Goal: Task Accomplishment & Management: Use online tool/utility

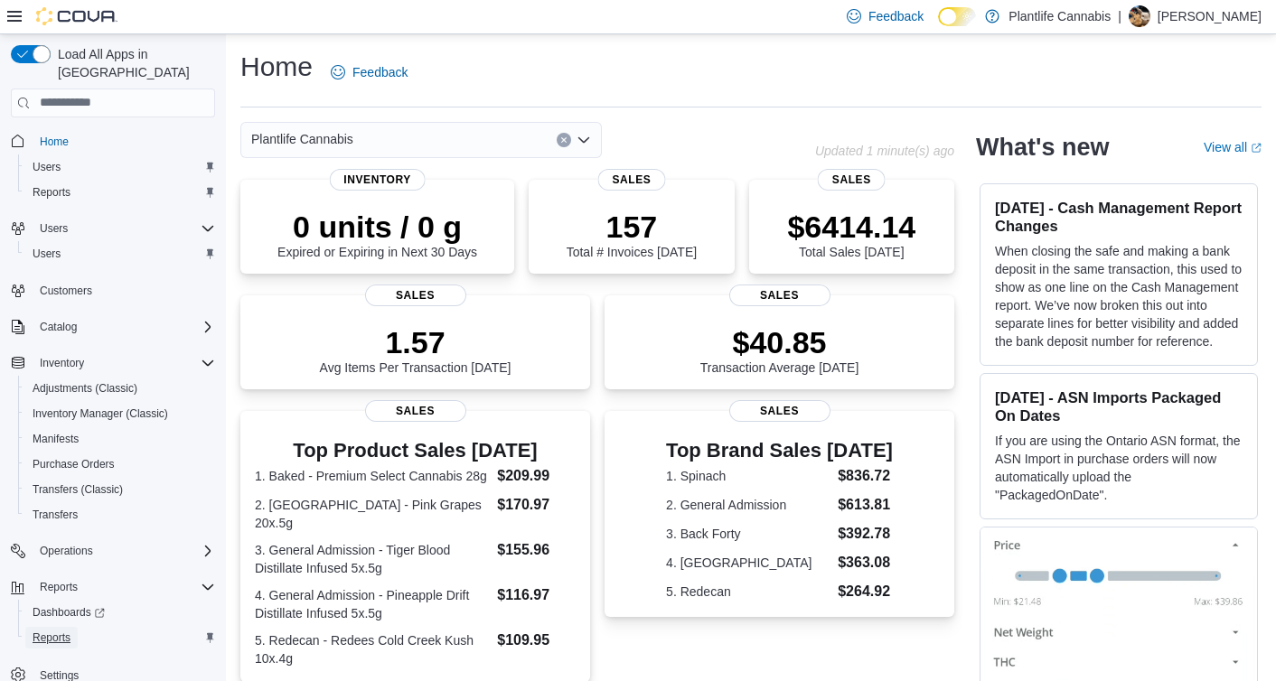
click at [49, 631] on span "Reports" at bounding box center [52, 638] width 38 height 14
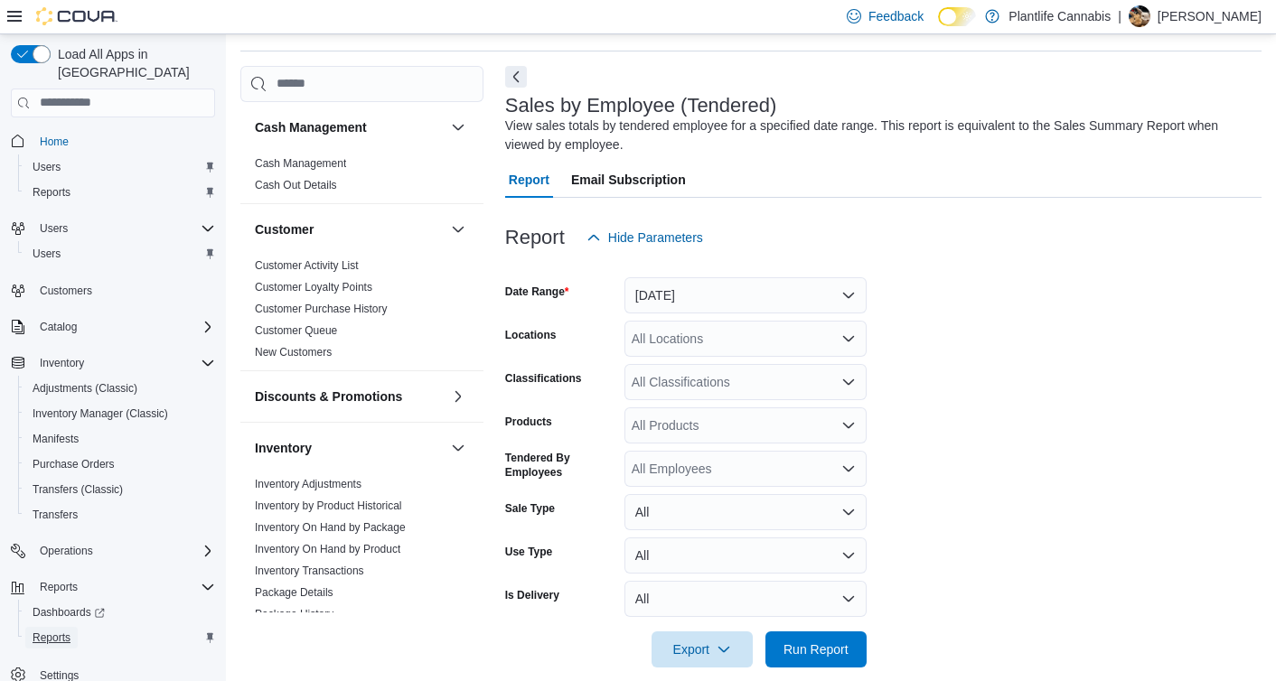
scroll to position [61, 0]
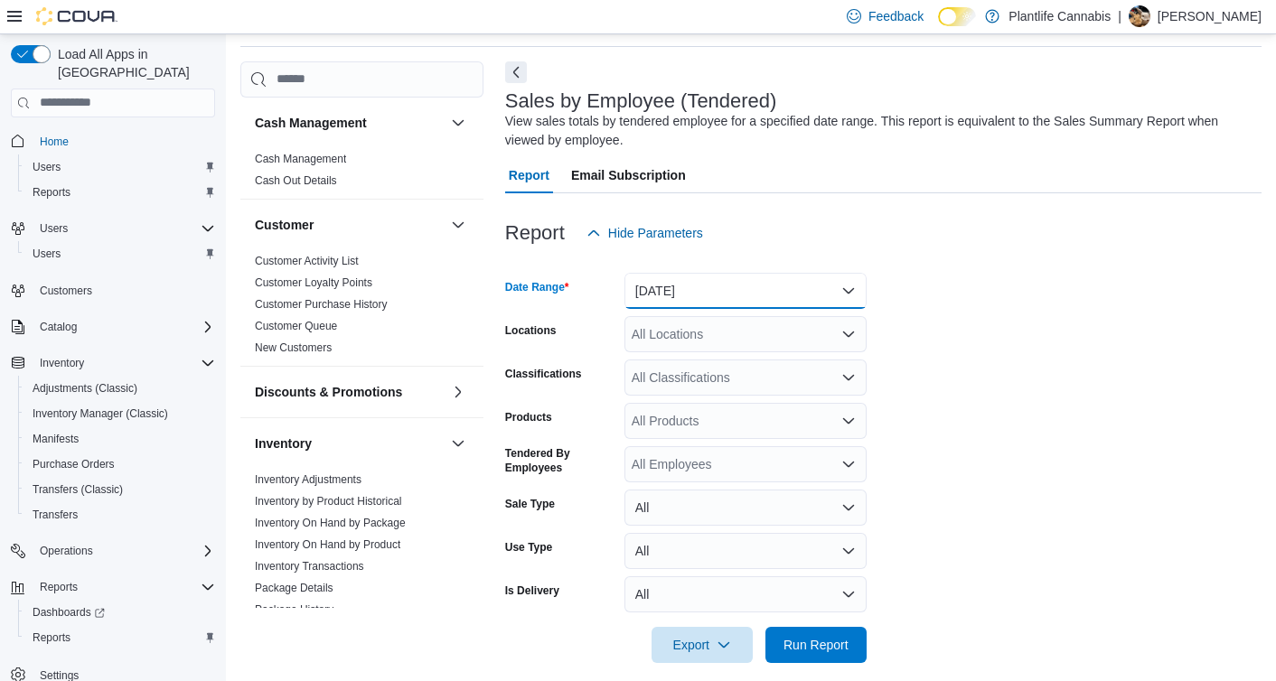
click at [732, 297] on button "[DATE]" at bounding box center [745, 291] width 242 height 36
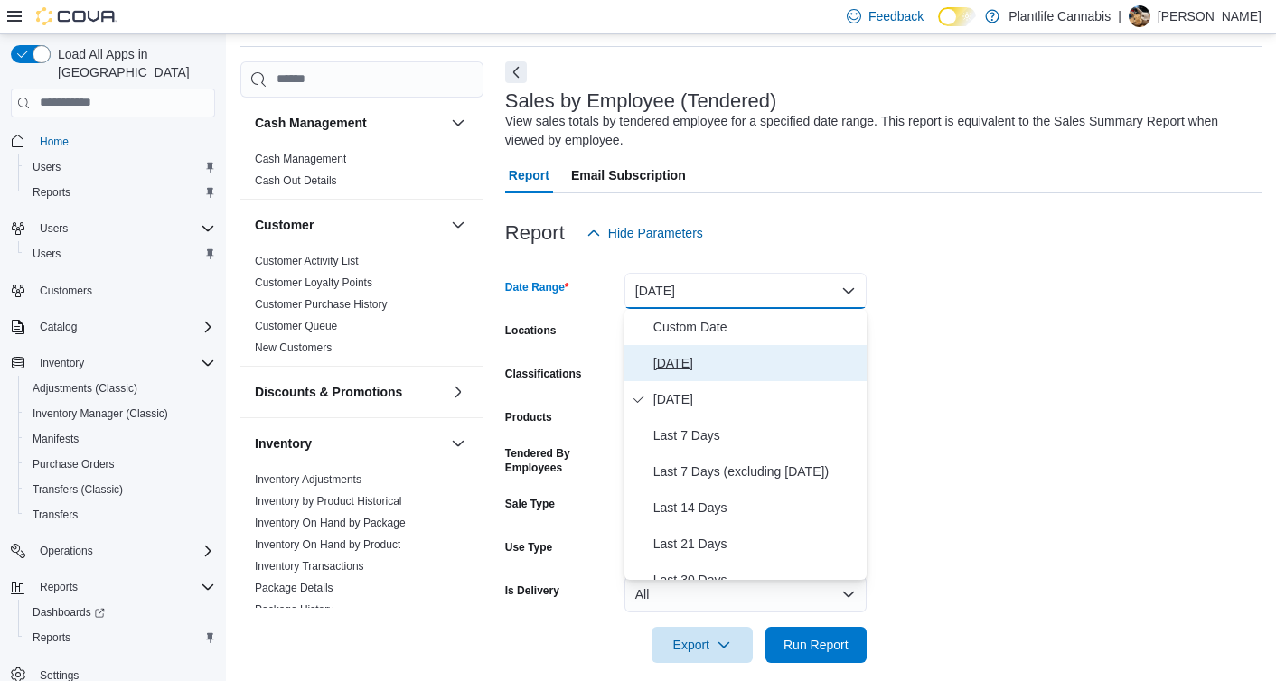
click at [688, 368] on span "[DATE]" at bounding box center [756, 363] width 206 height 22
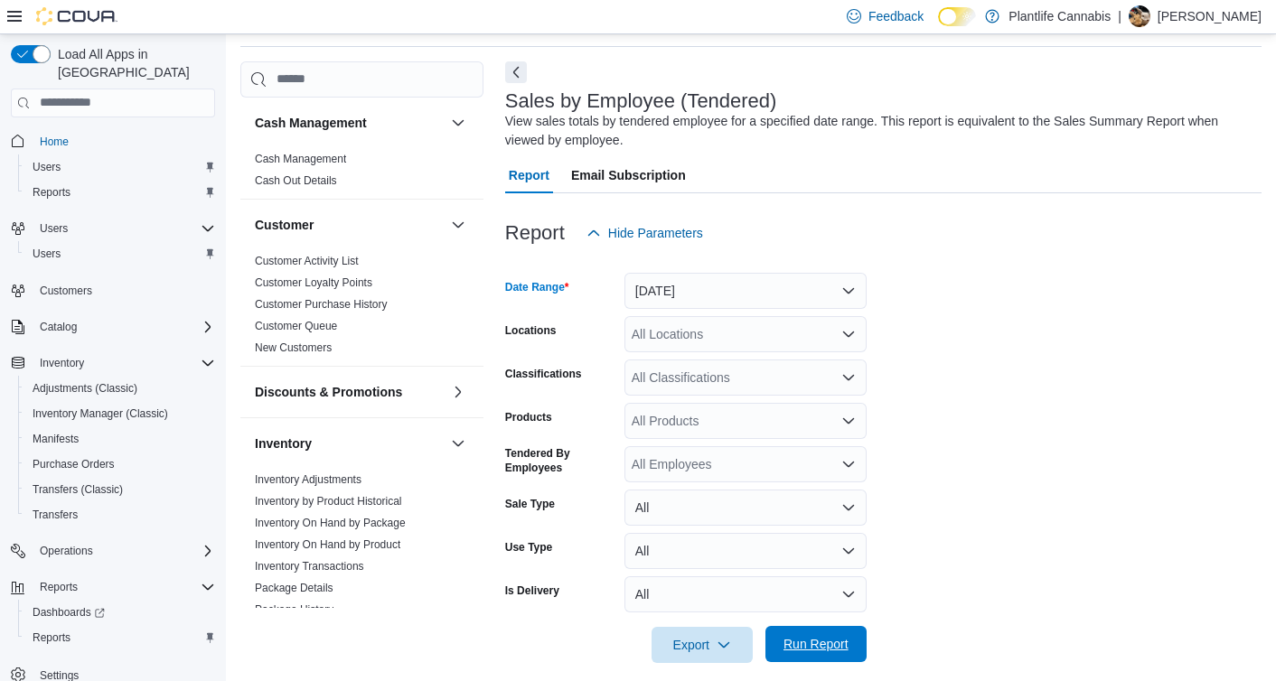
click at [808, 637] on span "Run Report" at bounding box center [815, 644] width 65 height 18
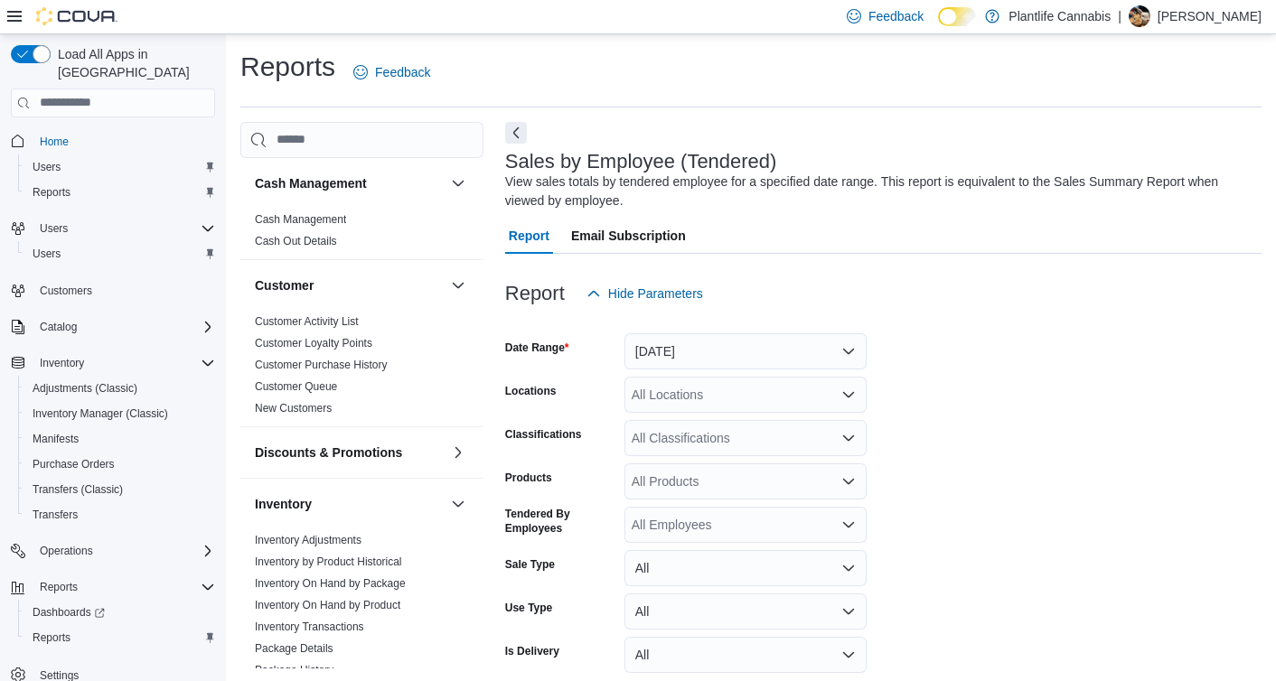
click at [674, 393] on div "All Locations" at bounding box center [745, 395] width 242 height 36
type input "**"
click at [729, 428] on span "Edmonton - [GEOGRAPHIC_DATA] Currents" at bounding box center [798, 425] width 253 height 18
click at [925, 433] on form "Date Range [DATE] Locations [GEOGRAPHIC_DATA] - [GEOGRAPHIC_DATA] Currents Clas…" at bounding box center [883, 518] width 756 height 412
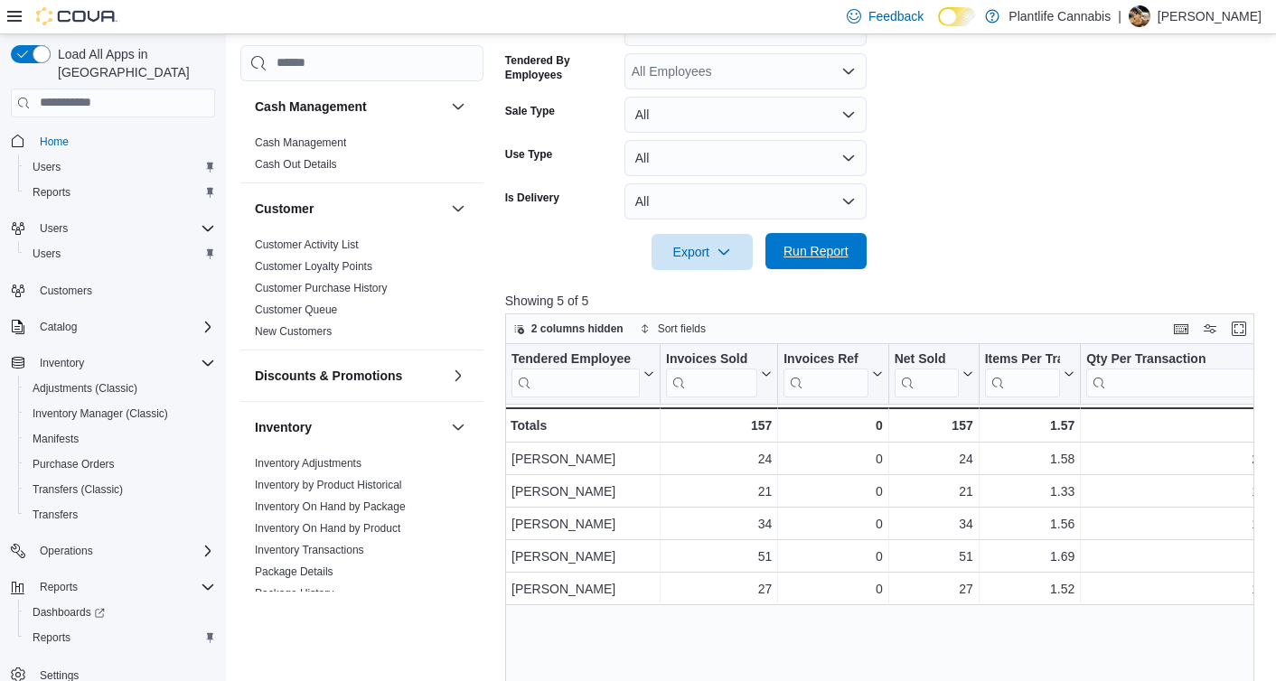
click at [812, 257] on span "Run Report" at bounding box center [815, 251] width 65 height 18
click at [1268, 206] on div "Reports Feedback Cash Management Cash Management Cash Out Details Customer Cust…" at bounding box center [751, 227] width 1050 height 1292
drag, startPoint x: 1272, startPoint y: 243, endPoint x: 1254, endPoint y: 243, distance: 18.1
click at [1254, 243] on div "Reports Feedback Cash Management Cash Management Cash Out Details Customer Cust…" at bounding box center [751, 227] width 1050 height 1292
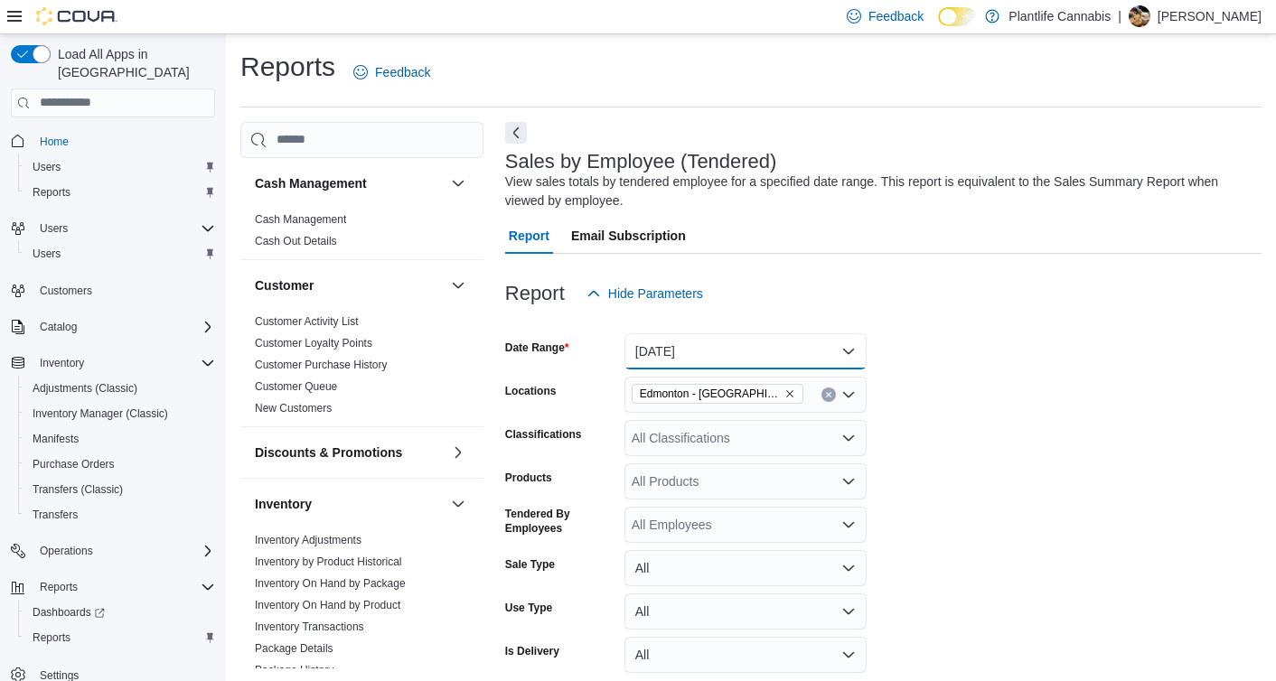
click at [712, 351] on button "[DATE]" at bounding box center [745, 351] width 242 height 36
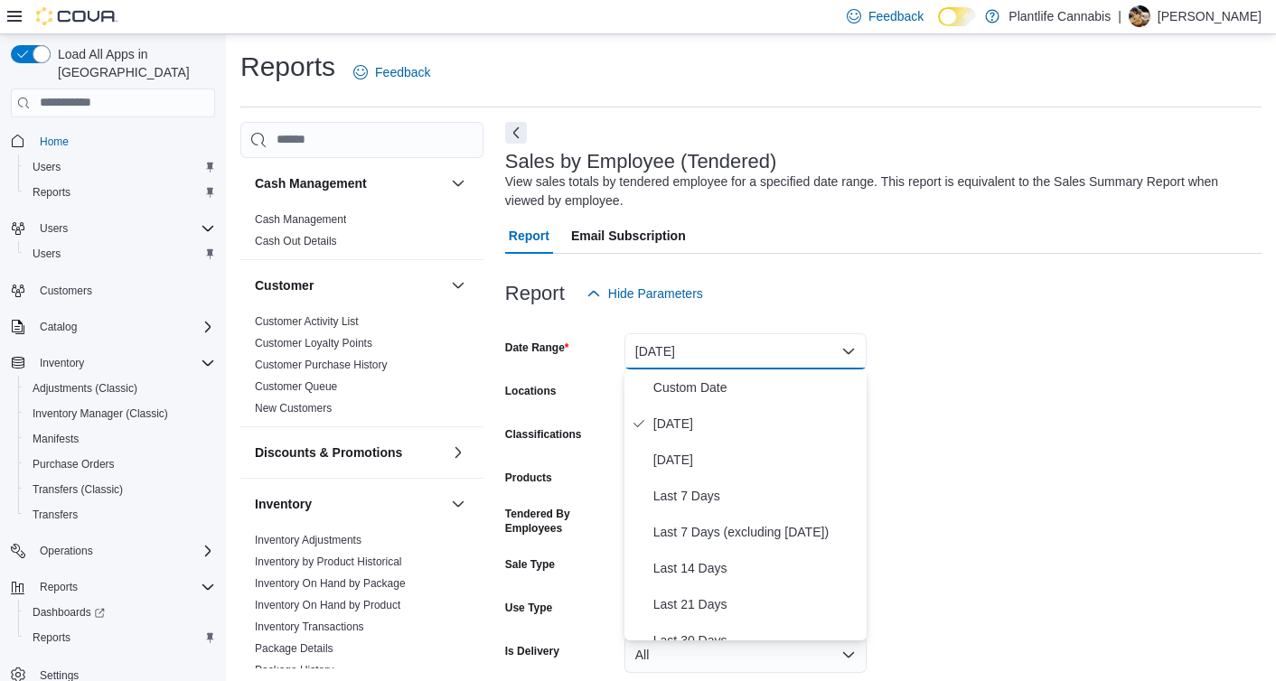
click at [1003, 472] on form "Date Range [DATE] Locations [GEOGRAPHIC_DATA] - [GEOGRAPHIC_DATA] Currents Clas…" at bounding box center [883, 518] width 756 height 412
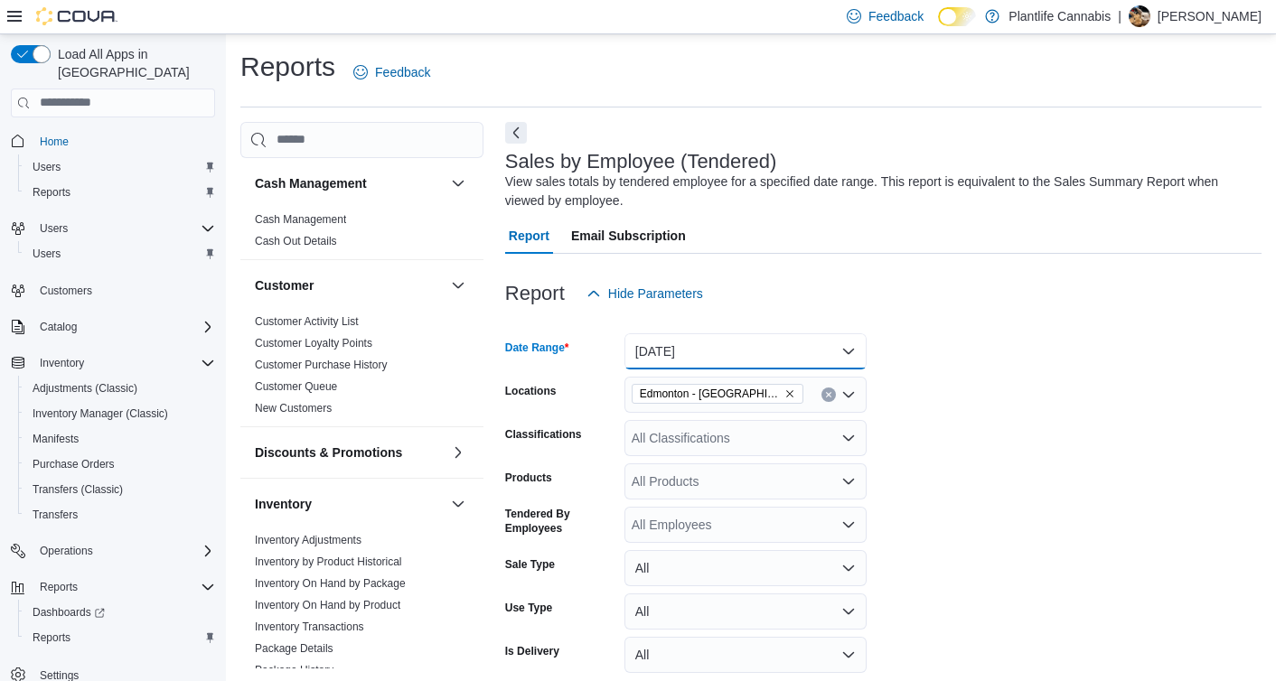
click at [730, 360] on button "[DATE]" at bounding box center [745, 351] width 242 height 36
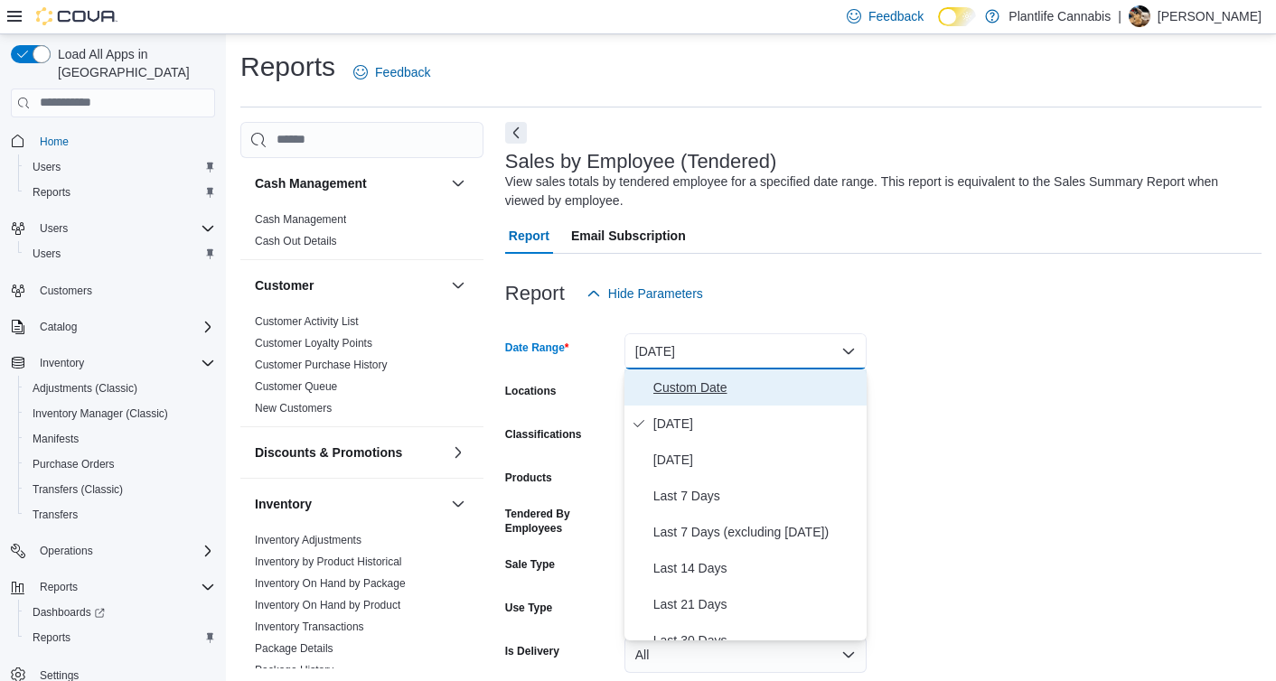
click at [715, 396] on span "Custom Date" at bounding box center [756, 388] width 206 height 22
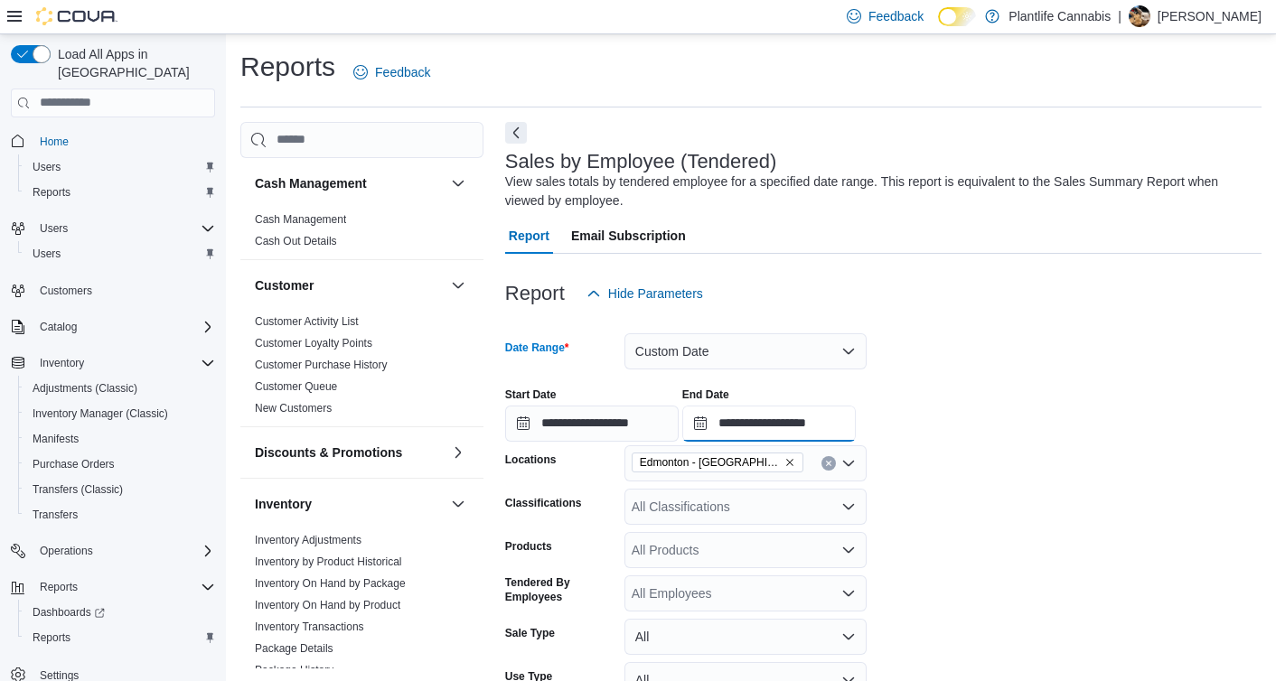
click at [816, 416] on input "**********" at bounding box center [768, 424] width 173 height 36
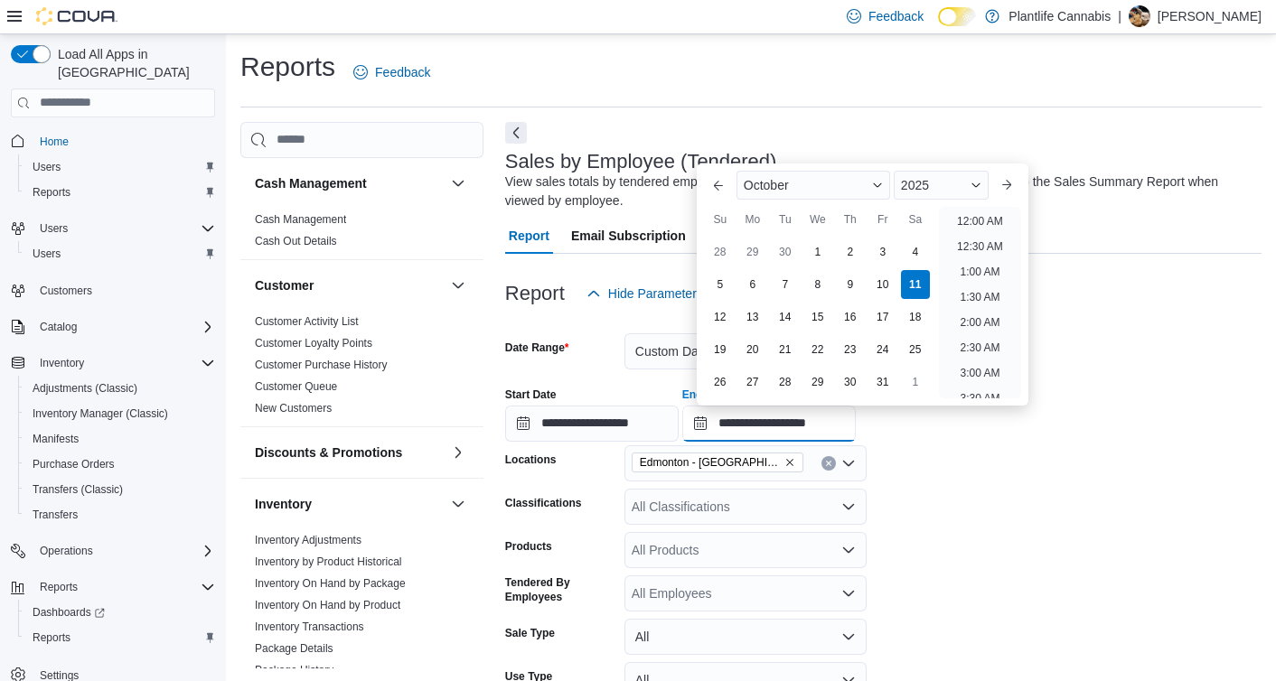
scroll to position [1026, 0]
click at [993, 253] on li "9:00 PM" at bounding box center [979, 258] width 55 height 22
type input "**********"
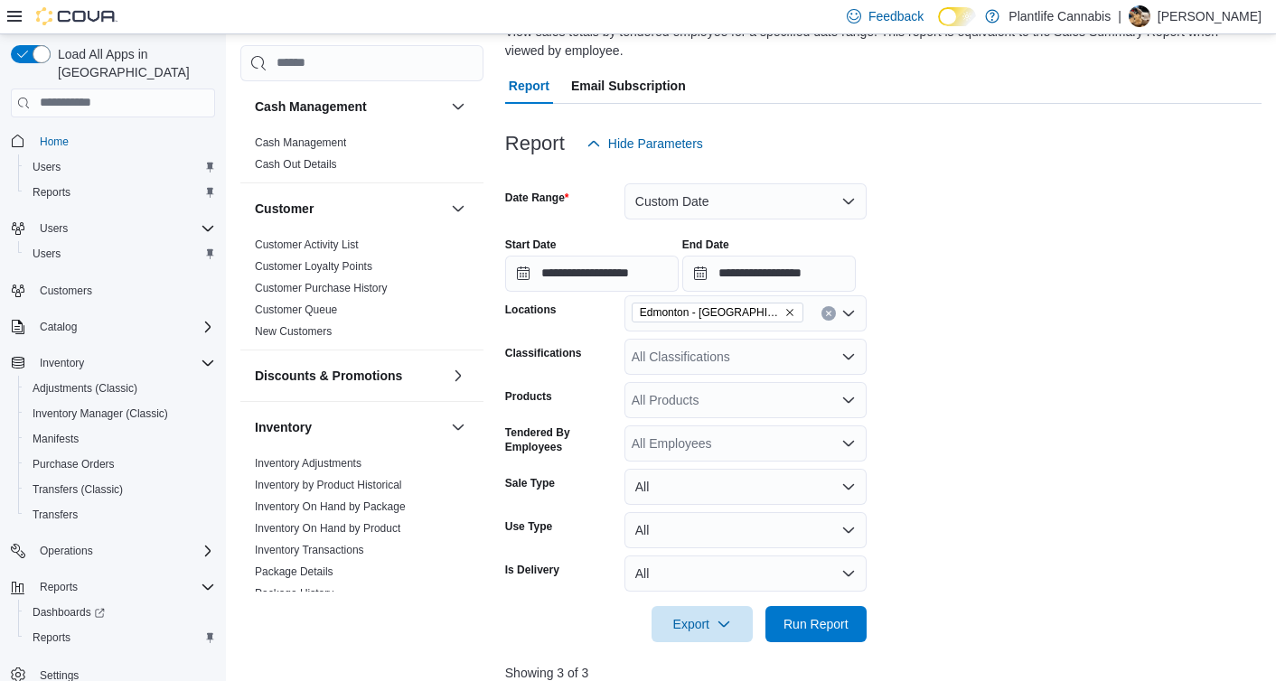
scroll to position [219, 0]
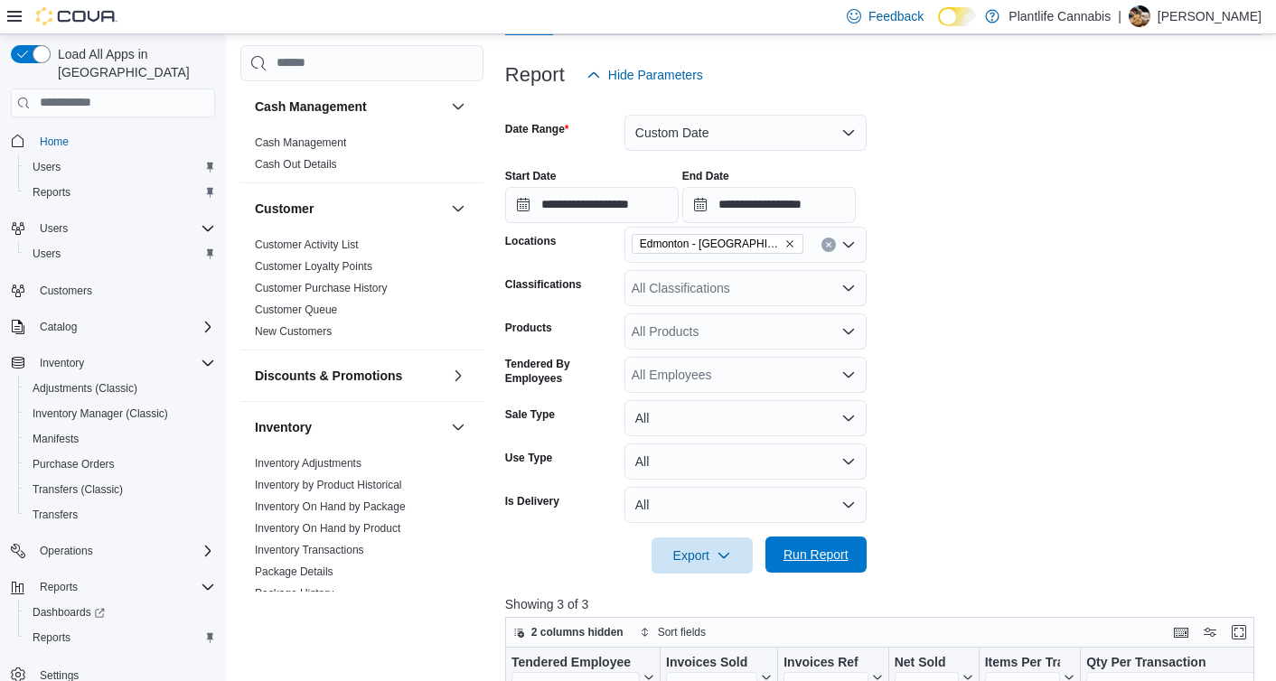
click at [847, 557] on span "Run Report" at bounding box center [815, 555] width 65 height 18
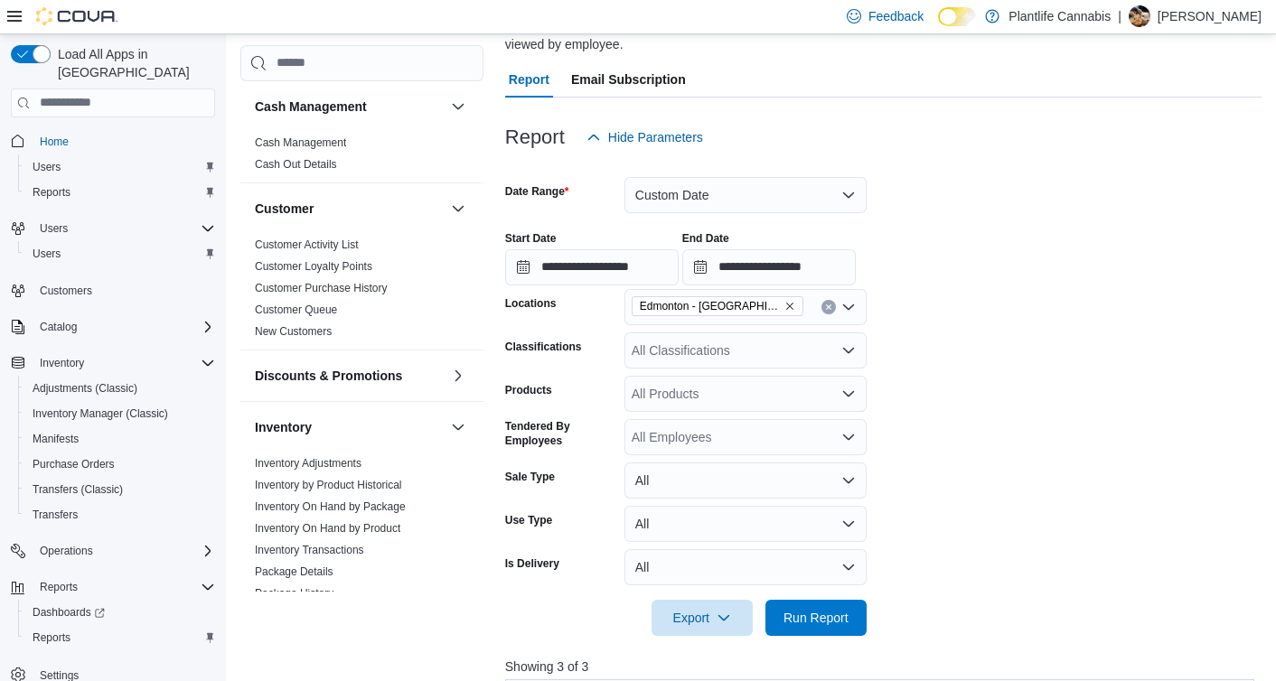
scroll to position [154, 0]
click at [684, 157] on div at bounding box center [883, 168] width 756 height 22
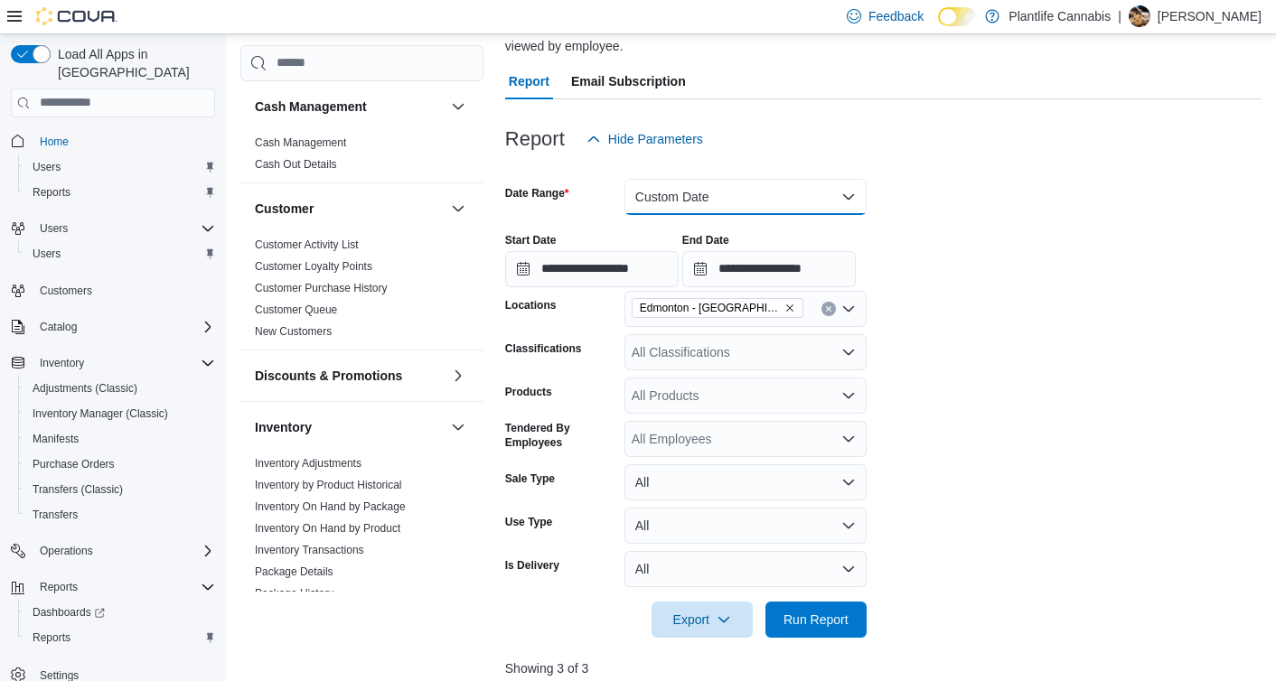
click at [684, 182] on button "Custom Date" at bounding box center [745, 197] width 242 height 36
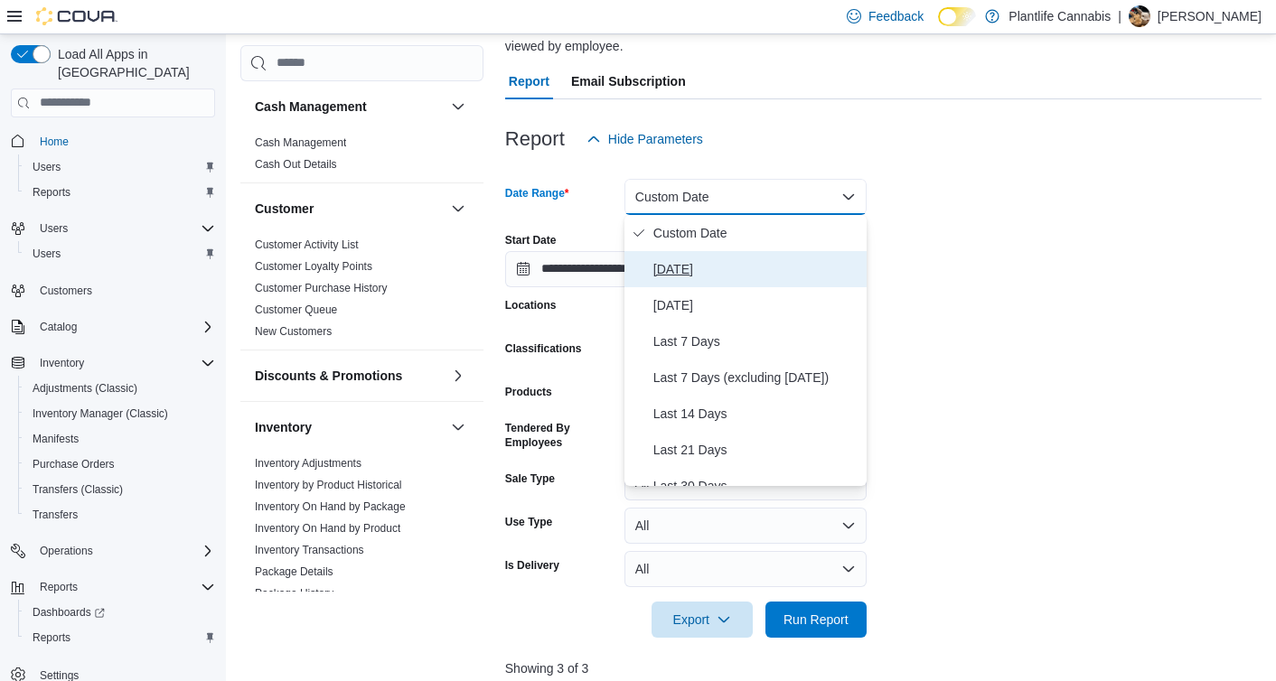
click at [684, 279] on span "[DATE]" at bounding box center [756, 269] width 206 height 22
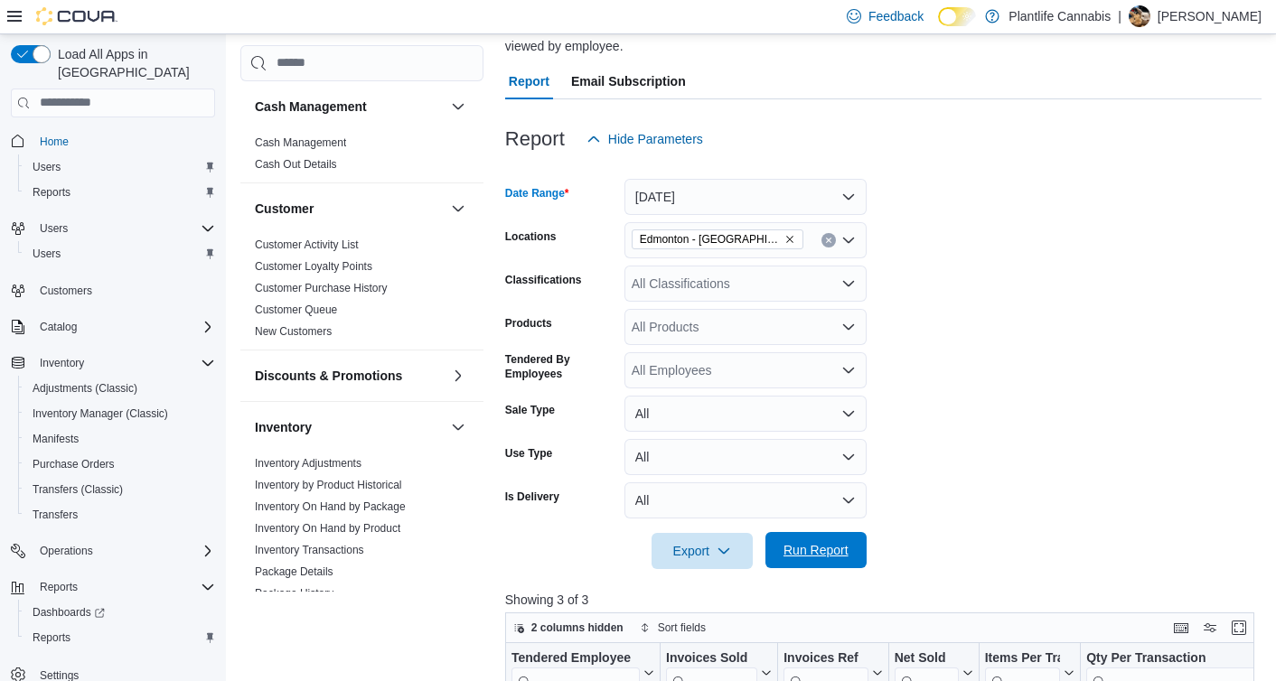
click at [831, 555] on span "Run Report" at bounding box center [815, 550] width 65 height 18
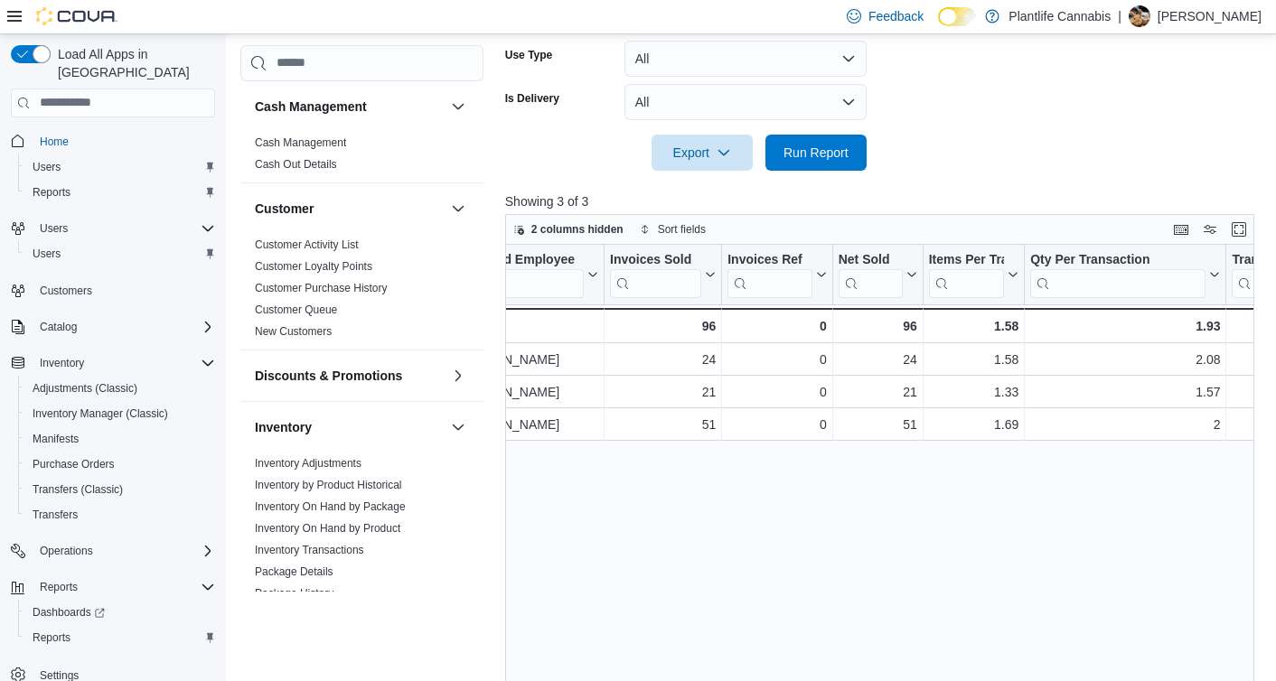
scroll to position [548, 0]
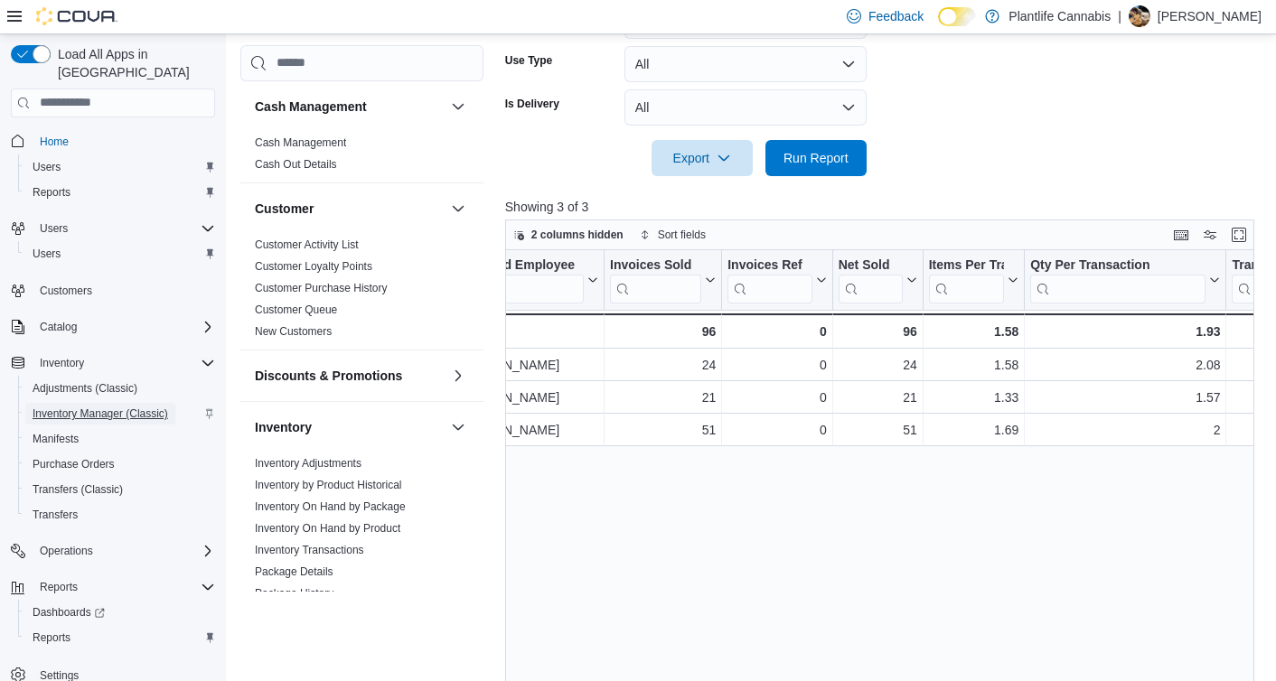
click at [113, 407] on span "Inventory Manager (Classic)" at bounding box center [101, 414] width 136 height 14
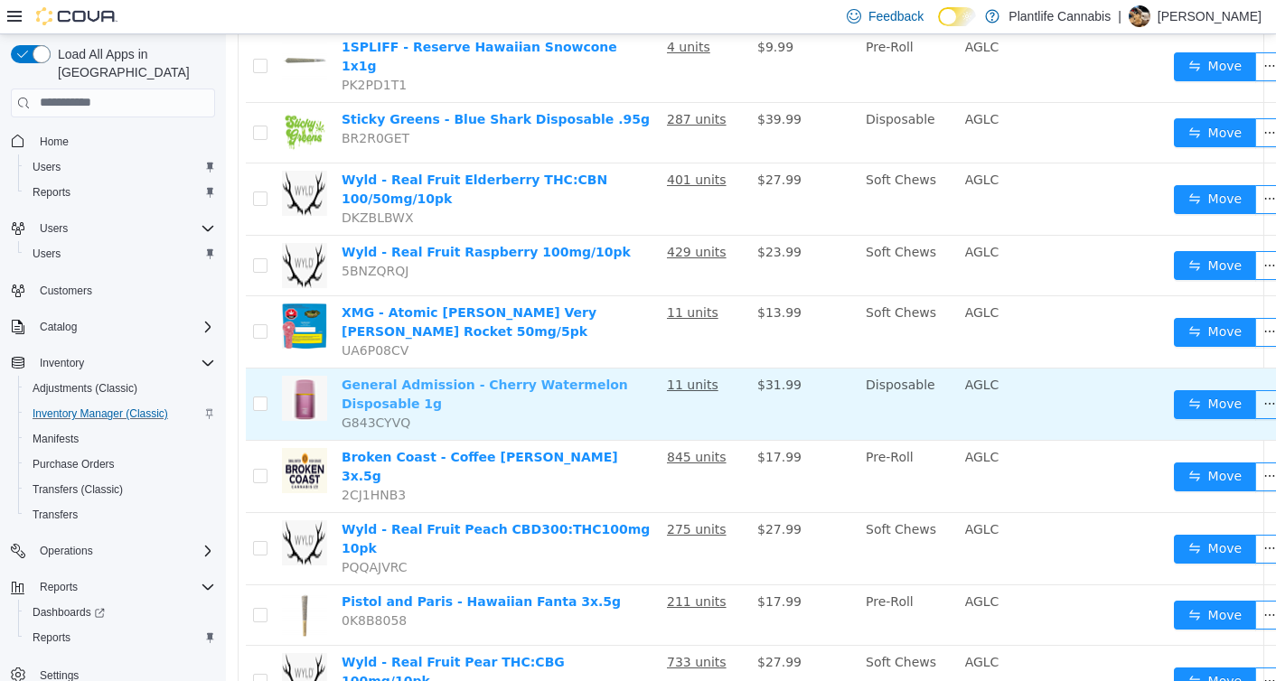
scroll to position [1292, 0]
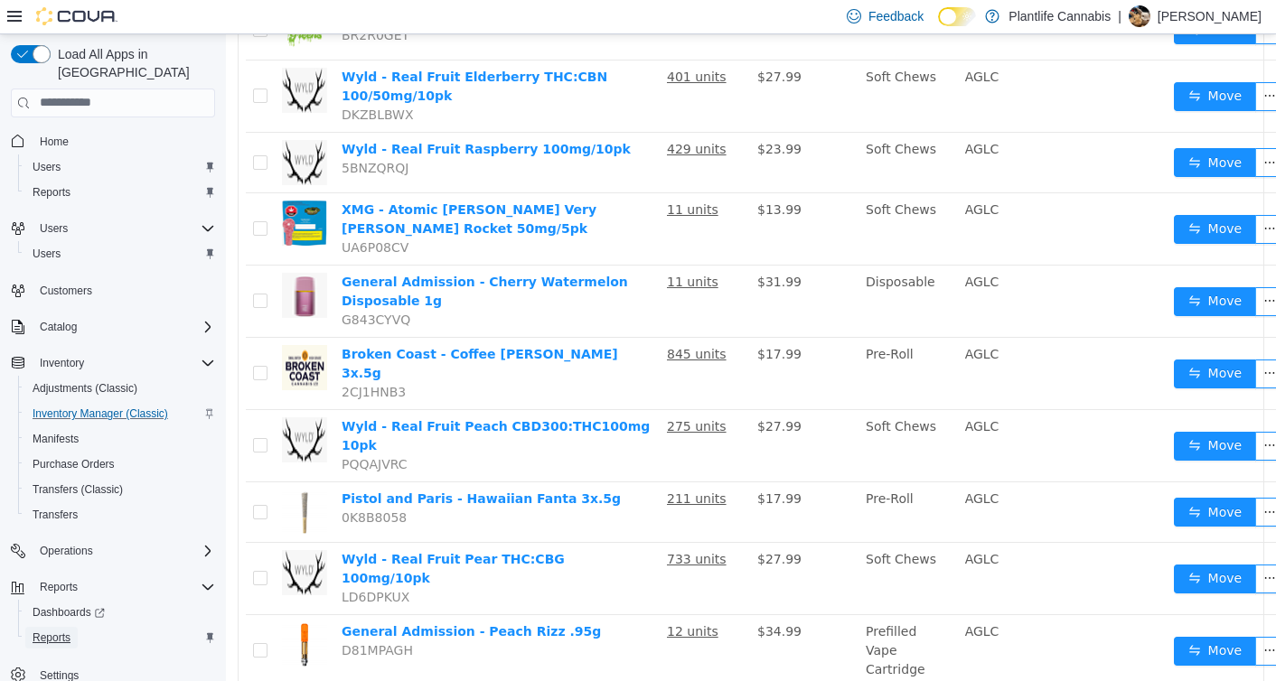
click at [56, 631] on span "Reports" at bounding box center [52, 638] width 38 height 14
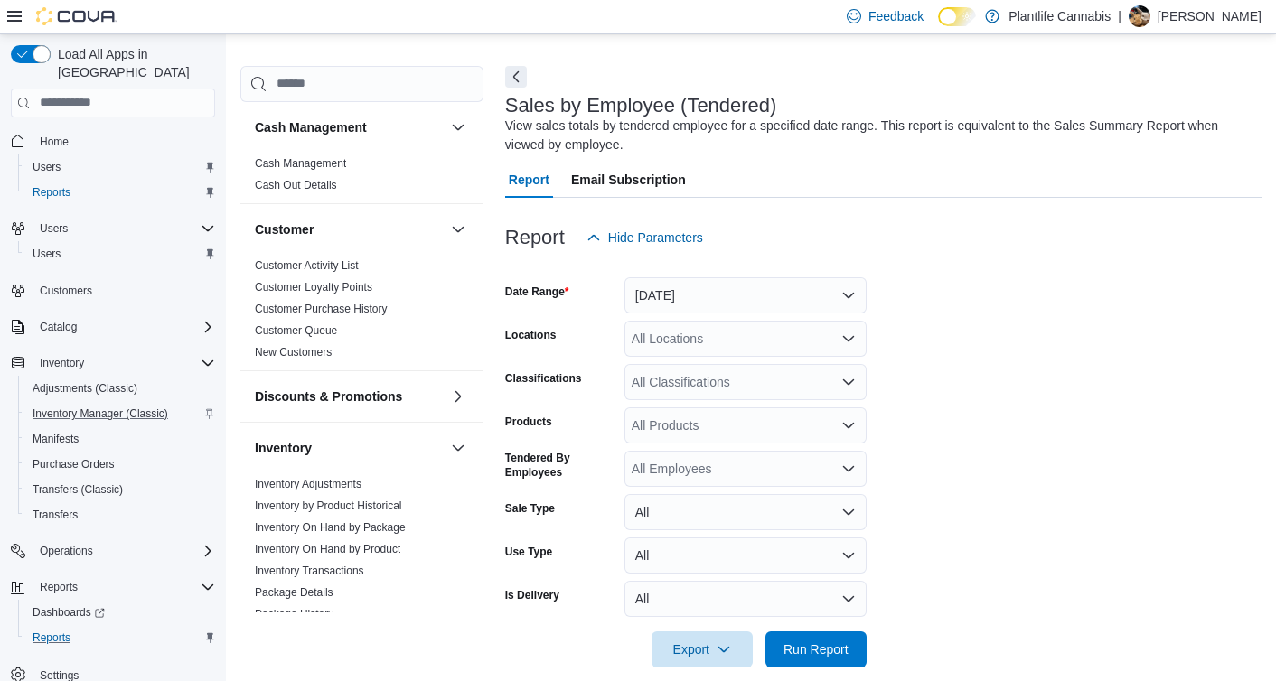
scroll to position [61, 0]
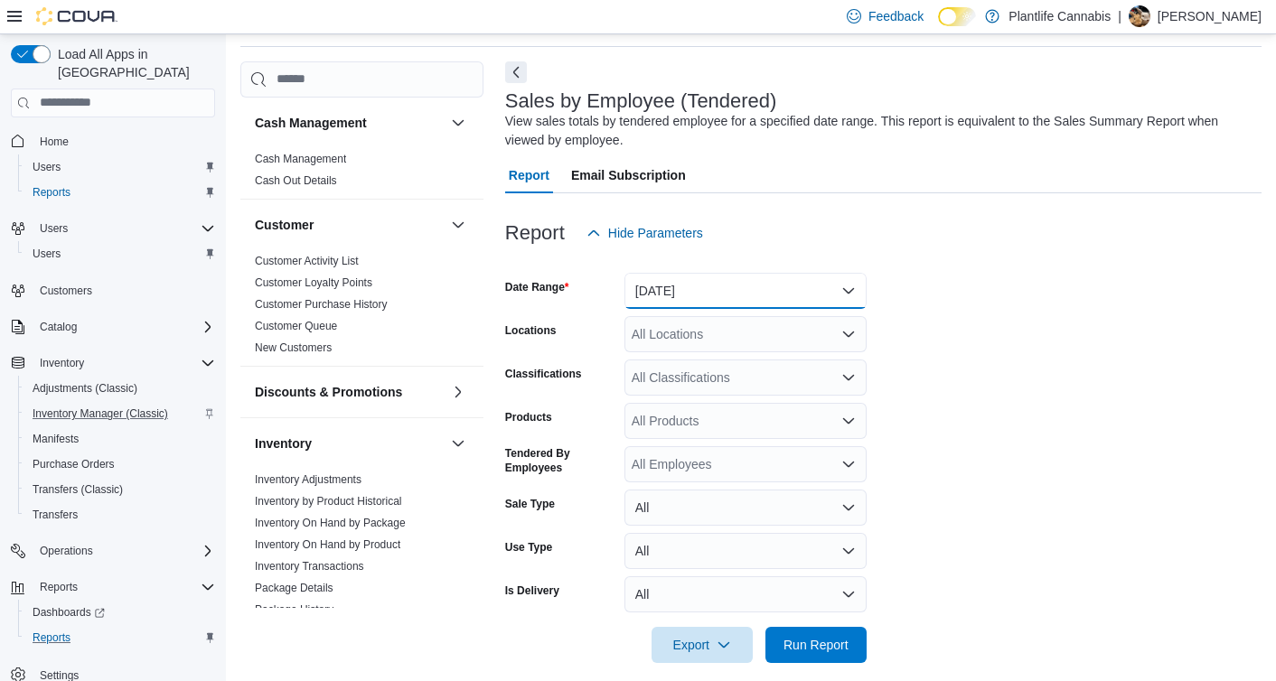
click at [655, 296] on button "[DATE]" at bounding box center [745, 291] width 242 height 36
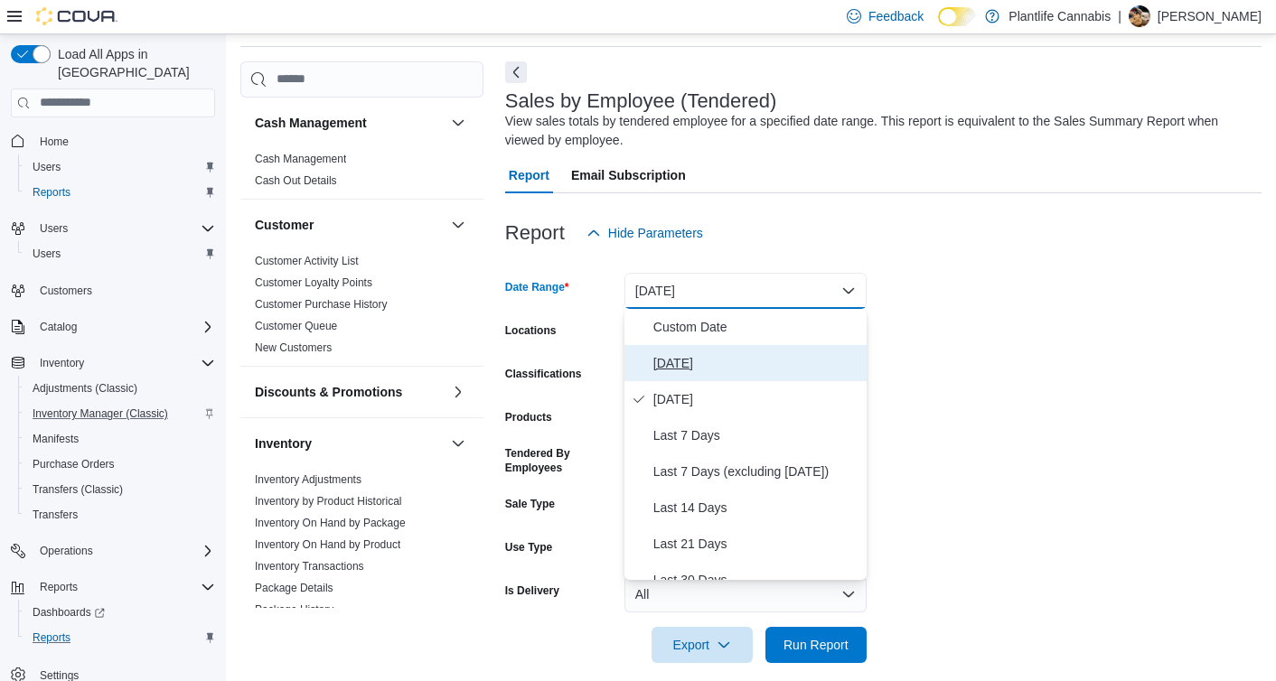
click at [679, 348] on button "[DATE]" at bounding box center [745, 363] width 242 height 36
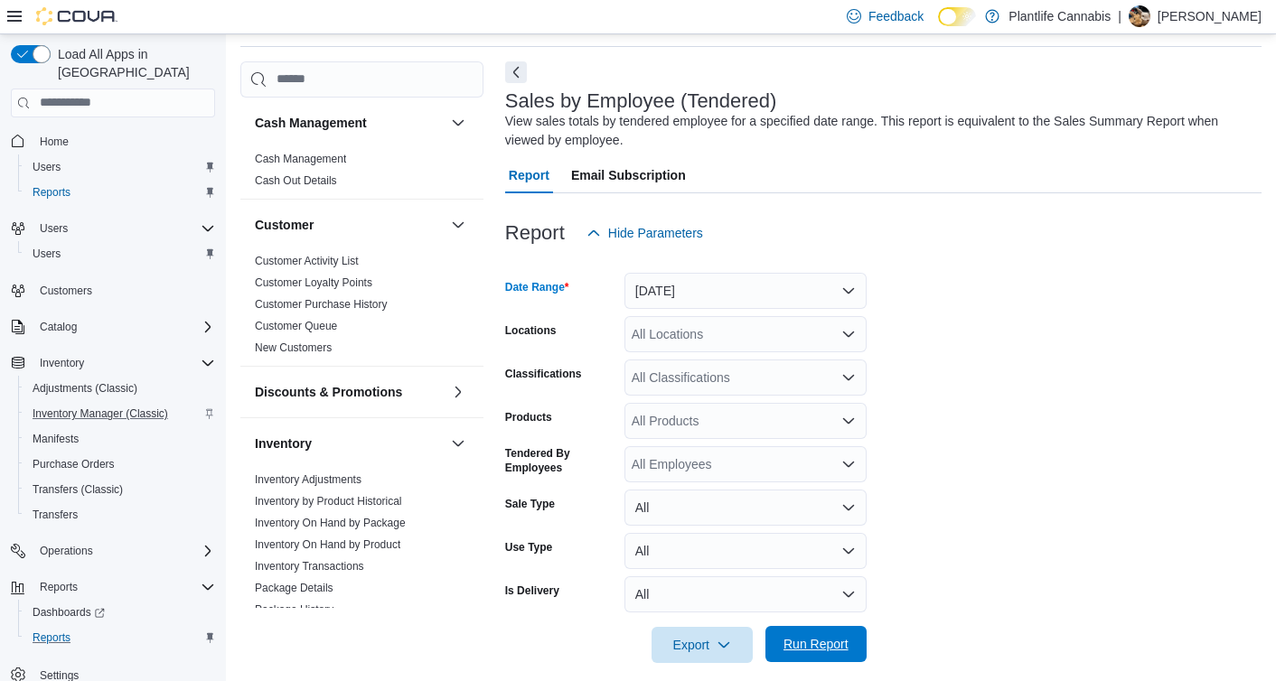
click at [828, 632] on span "Run Report" at bounding box center [816, 644] width 80 height 36
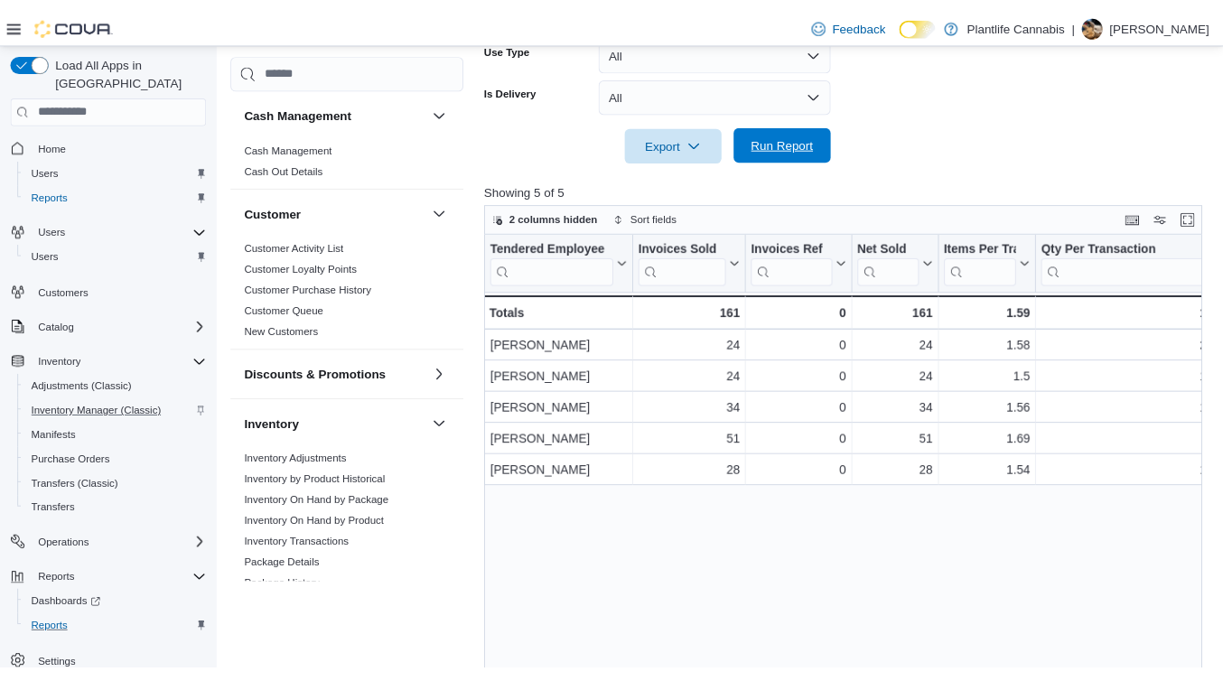
scroll to position [559, 0]
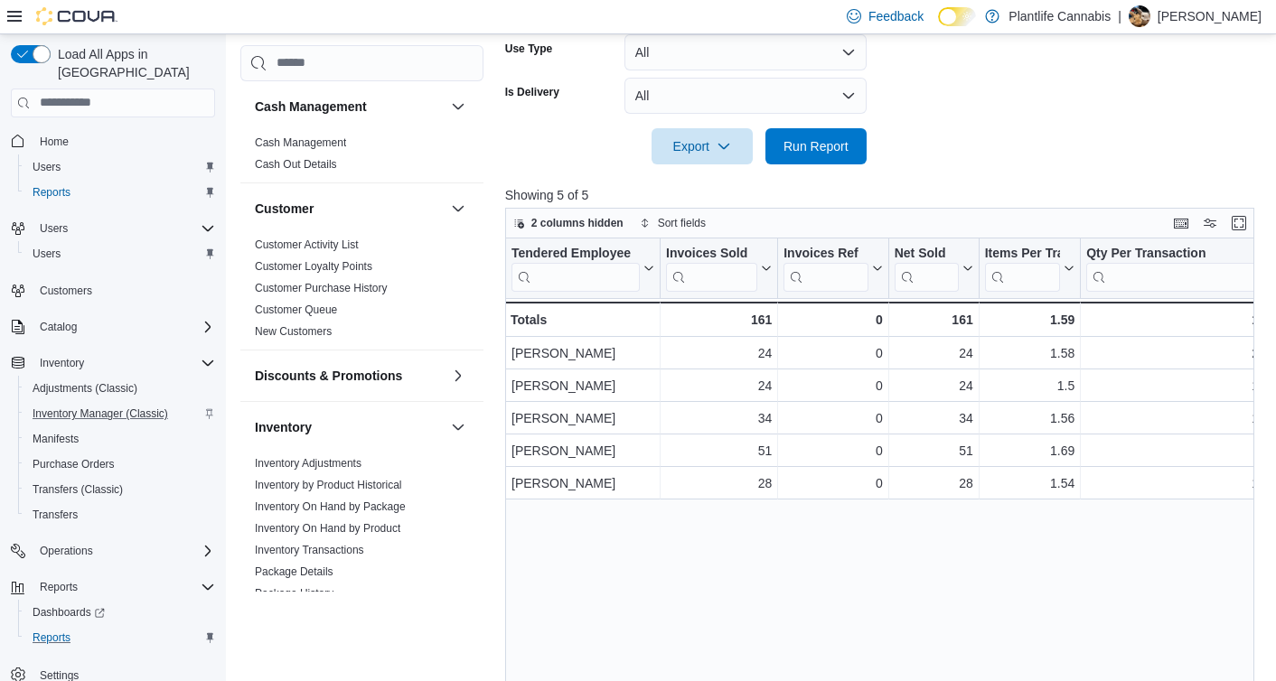
click at [1267, 488] on div "Reports Feedback Cash Management Cash Management Cash Out Details Customer Cust…" at bounding box center [751, 121] width 1050 height 1292
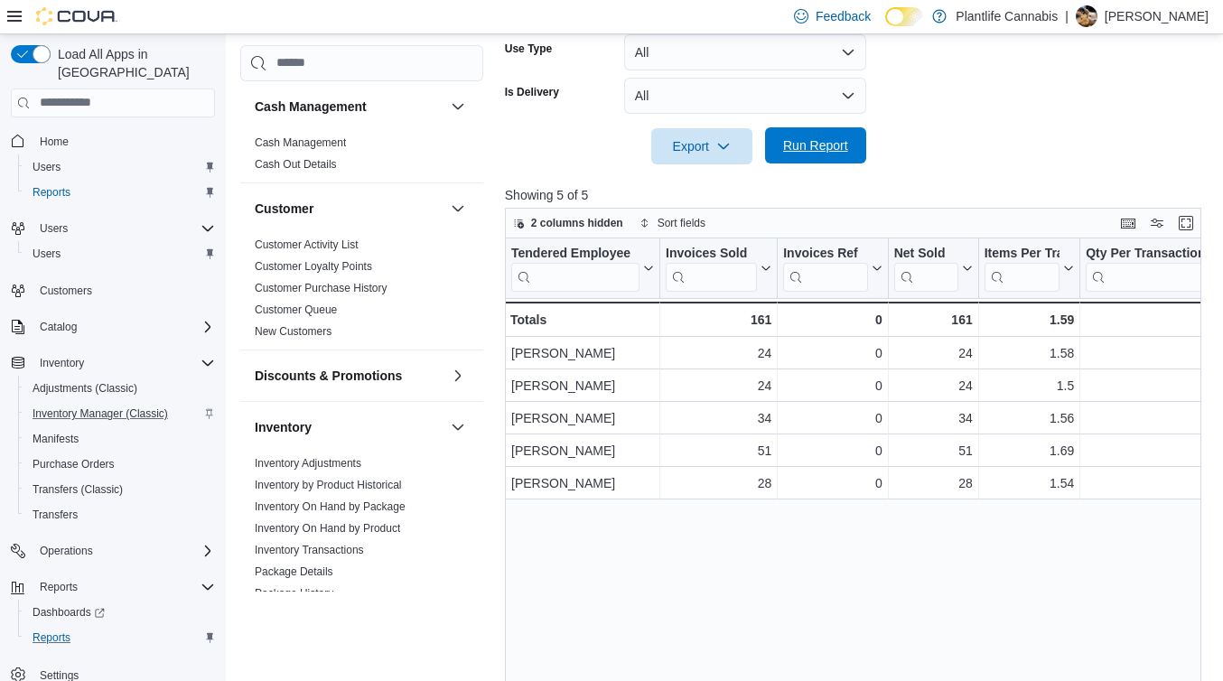
click at [819, 147] on span "Run Report" at bounding box center [815, 145] width 65 height 18
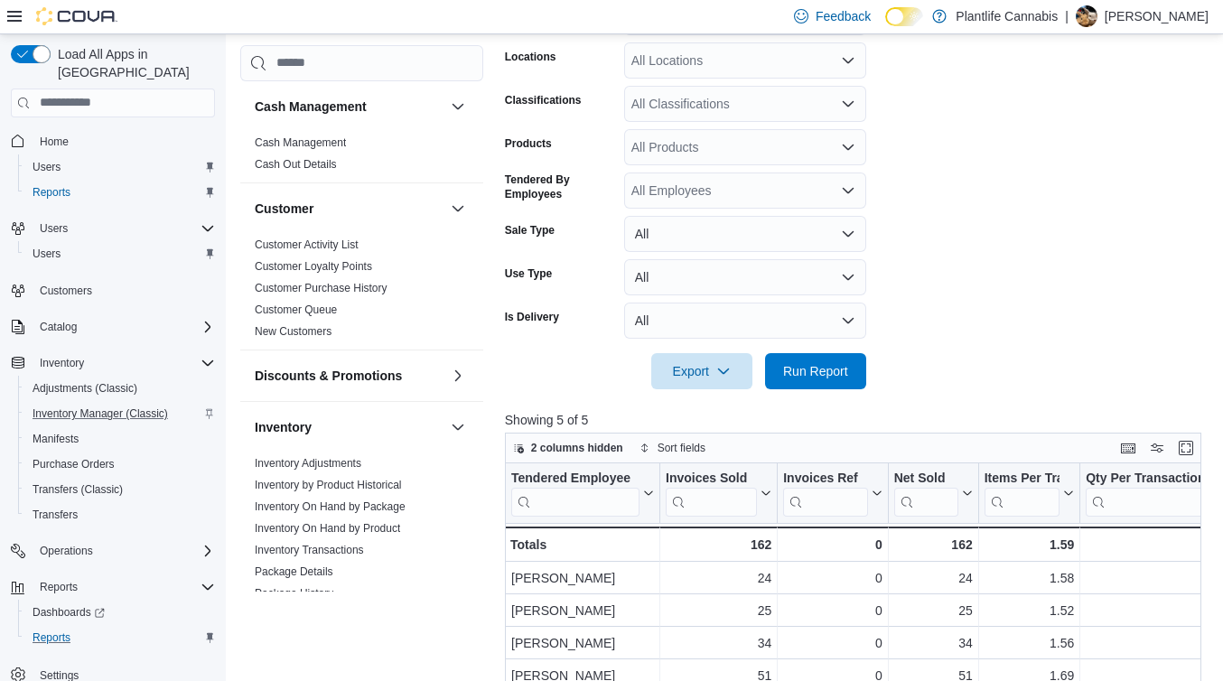
scroll to position [645, 0]
